Goal: Information Seeking & Learning: Learn about a topic

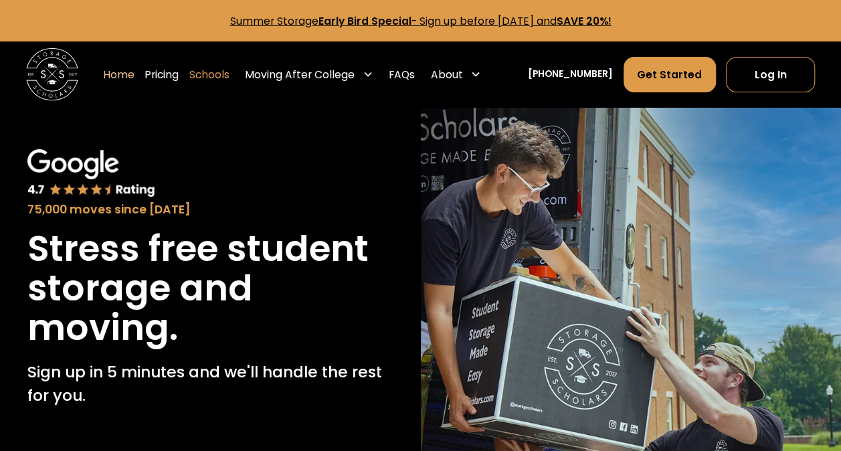
click at [229, 73] on link "Schools" at bounding box center [209, 74] width 40 height 37
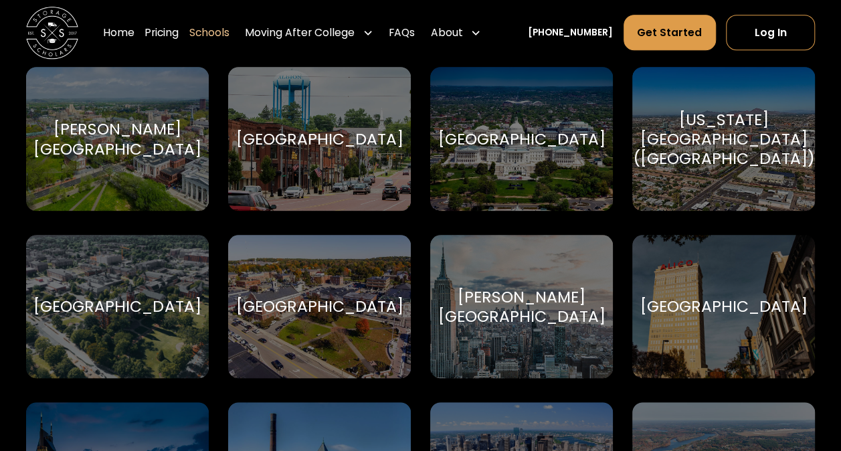
scroll to position [594, 0]
click at [324, 271] on div "Babson College Babson College" at bounding box center [319, 307] width 183 height 144
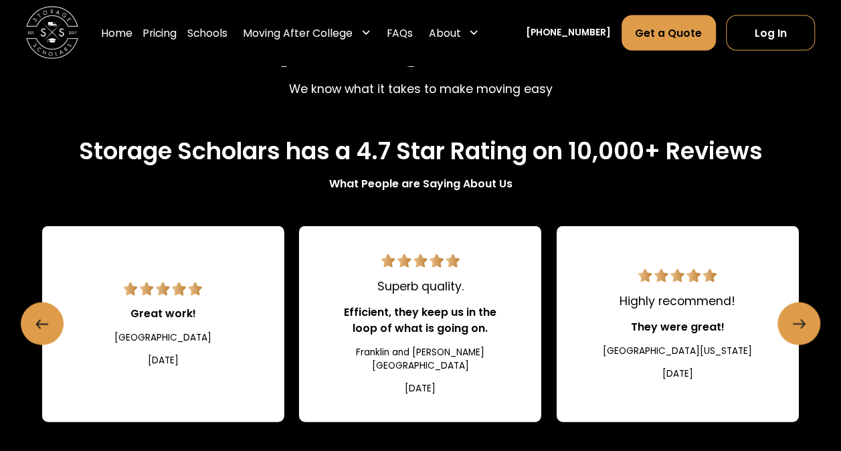
scroll to position [1329, 0]
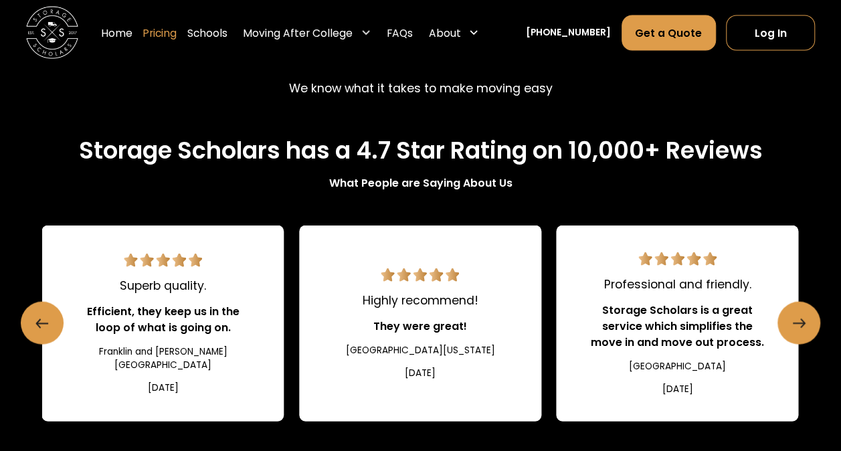
click at [177, 29] on link "Pricing" at bounding box center [159, 32] width 34 height 37
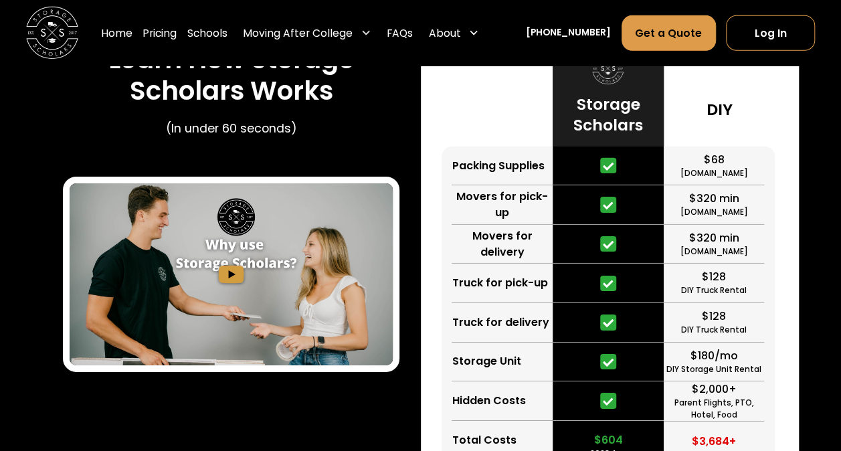
scroll to position [1934, 0]
